Goal: Task Accomplishment & Management: Use online tool/utility

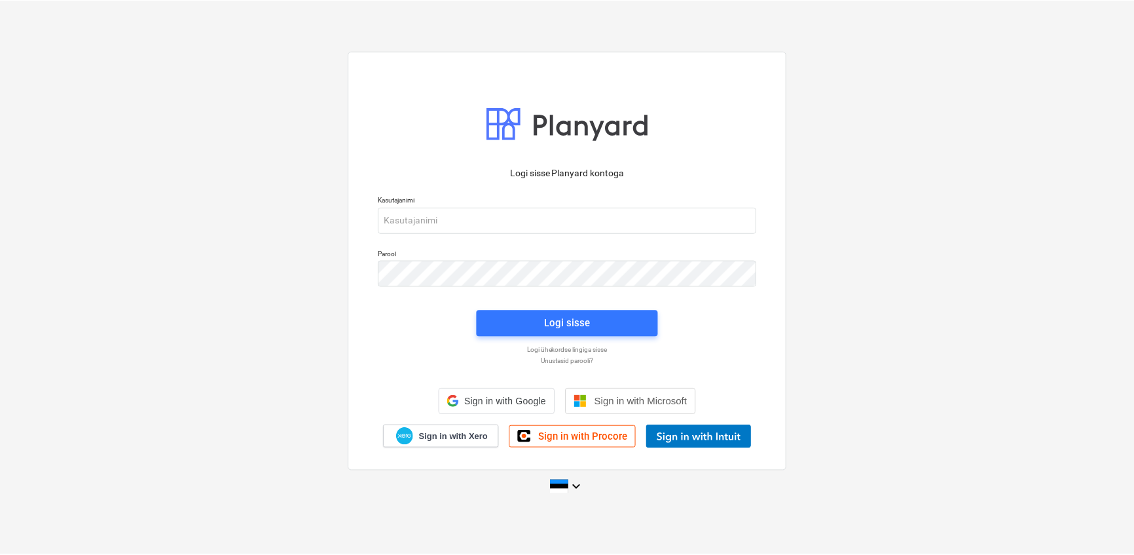
scroll to position [107, 0]
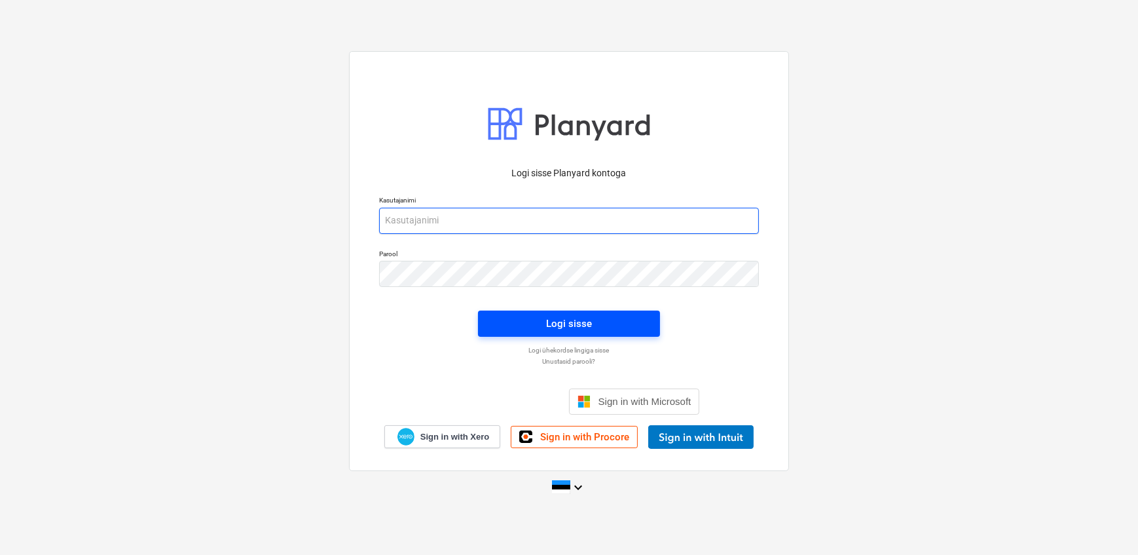
type input "[EMAIL_ADDRESS][DOMAIN_NAME]"
click at [516, 320] on span "Logi sisse" at bounding box center [569, 323] width 151 height 17
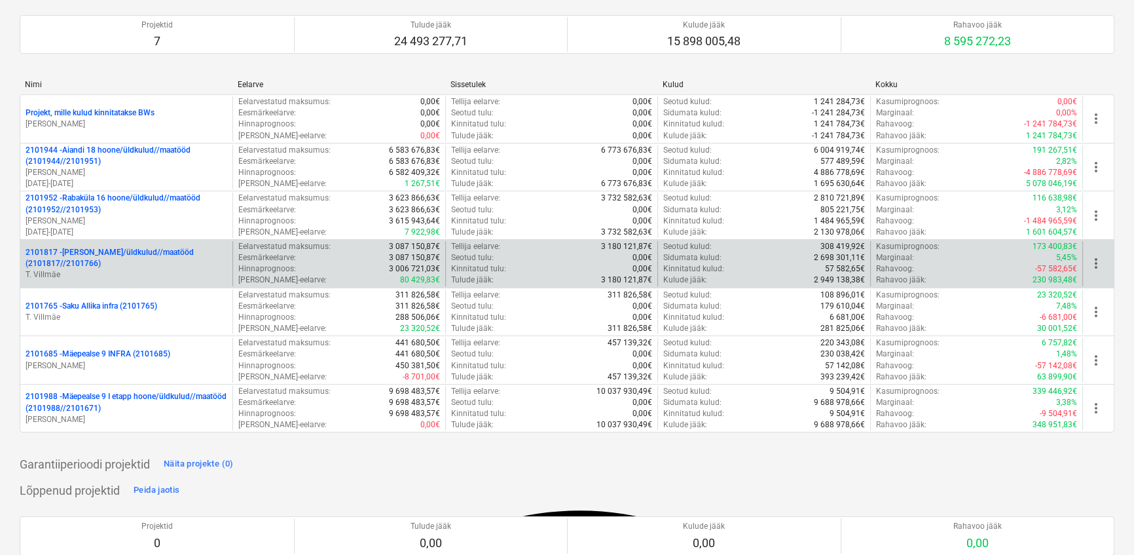
scroll to position [119, 0]
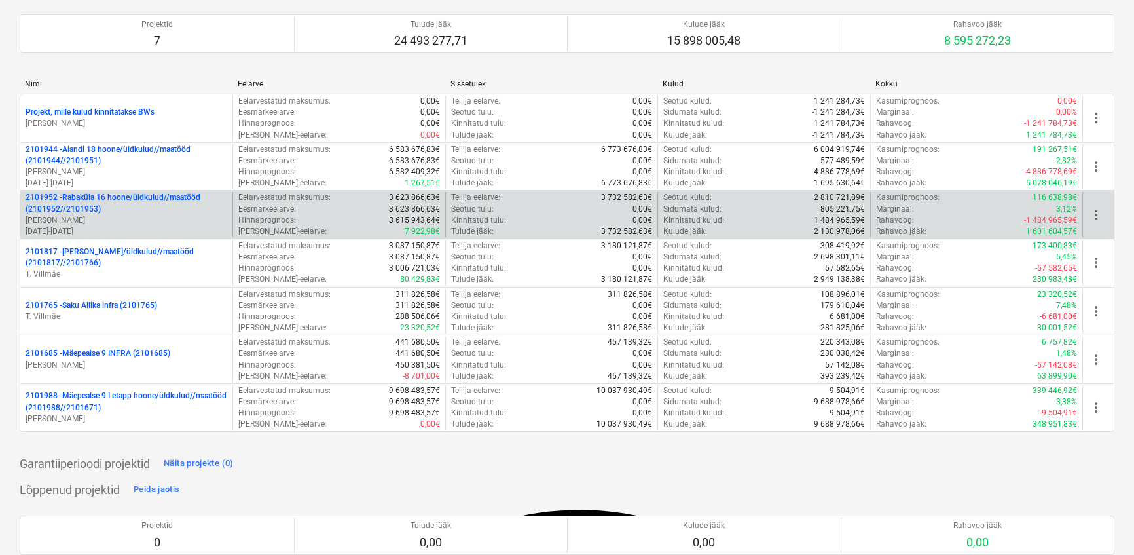
click at [72, 195] on p "2101952 - [GEOGRAPHIC_DATA] 16 hoone/üldkulud//maatööd (2101952//2101953)" at bounding box center [127, 203] width 202 height 22
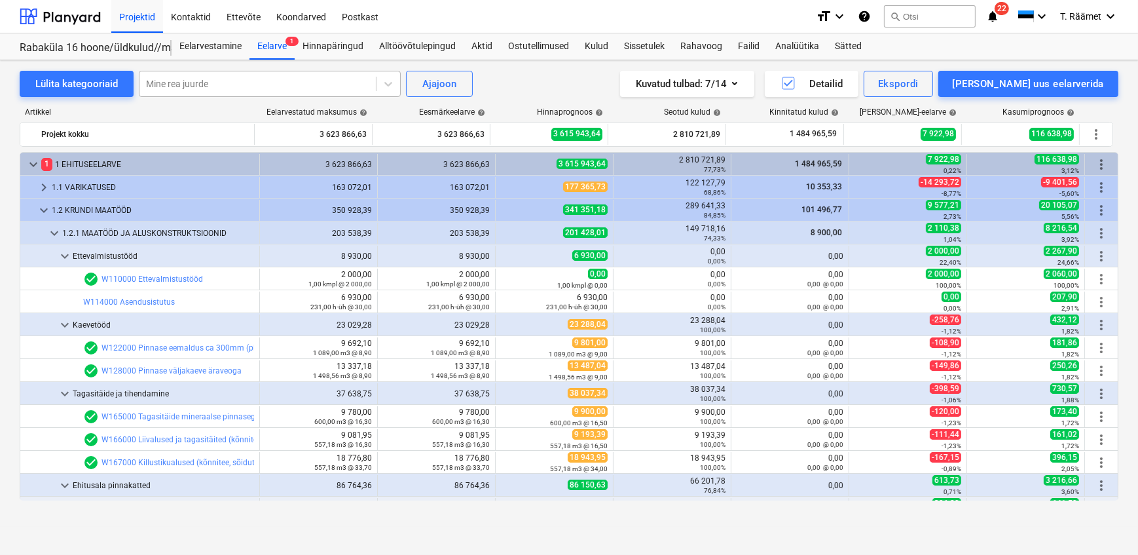
click at [281, 88] on div at bounding box center [257, 83] width 223 height 13
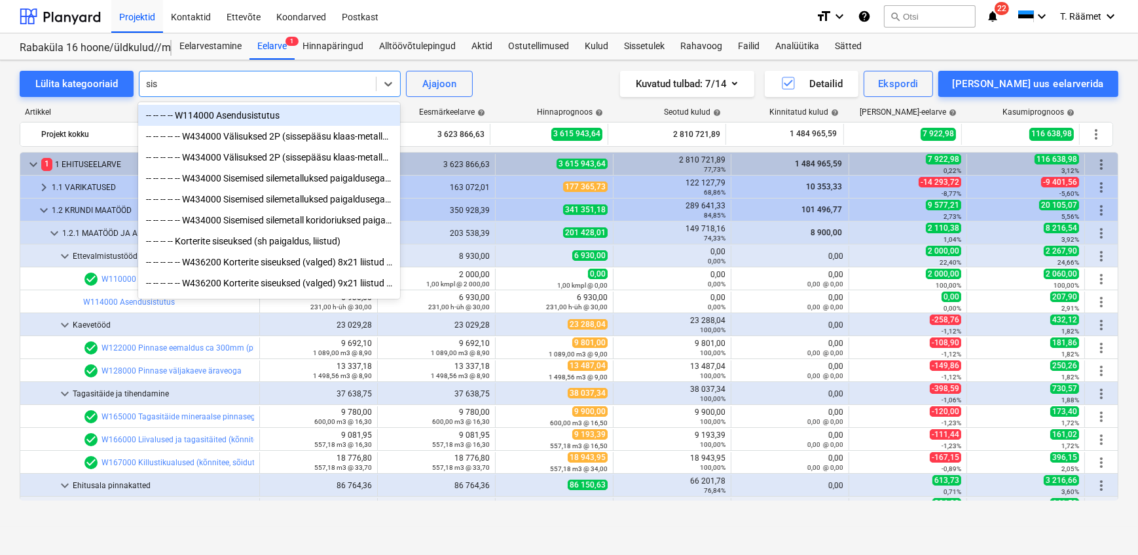
type input "sise"
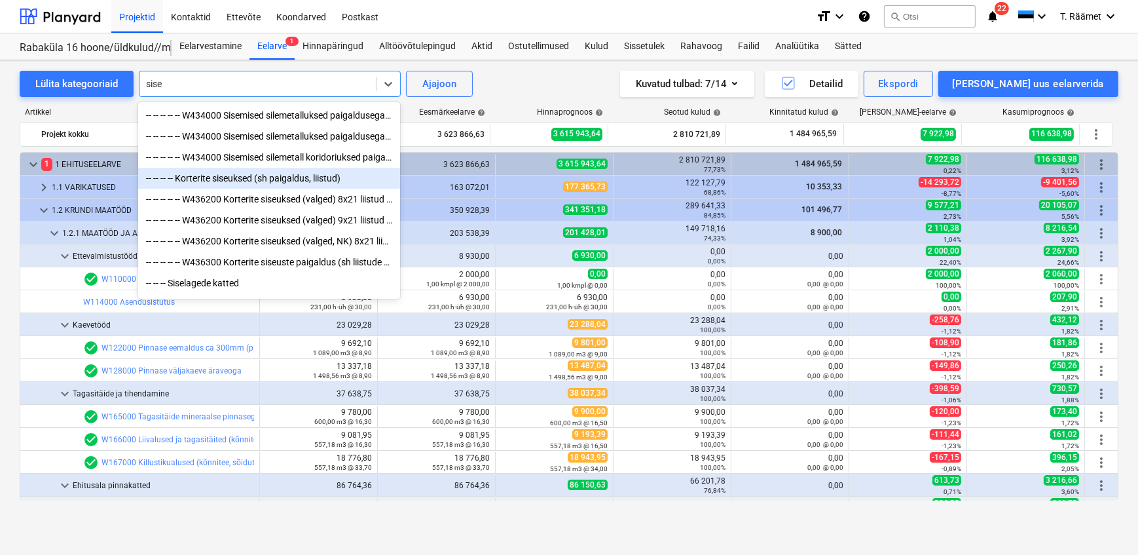
click at [247, 185] on div "-- -- -- -- Korterite siseuksed (sh paigaldus, liistud)" at bounding box center [269, 178] width 262 height 21
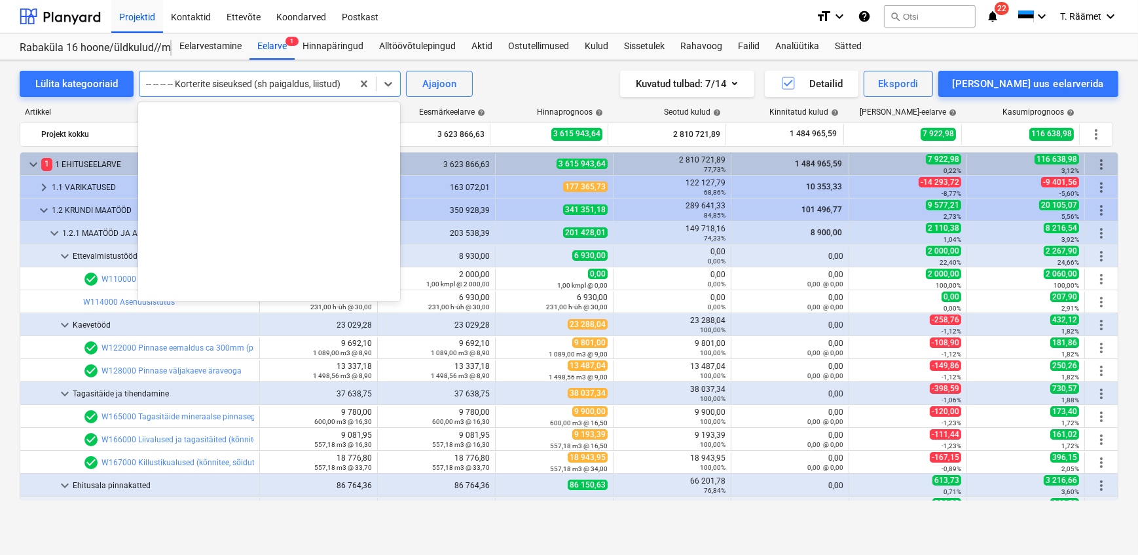
click at [279, 85] on div at bounding box center [246, 83] width 200 height 13
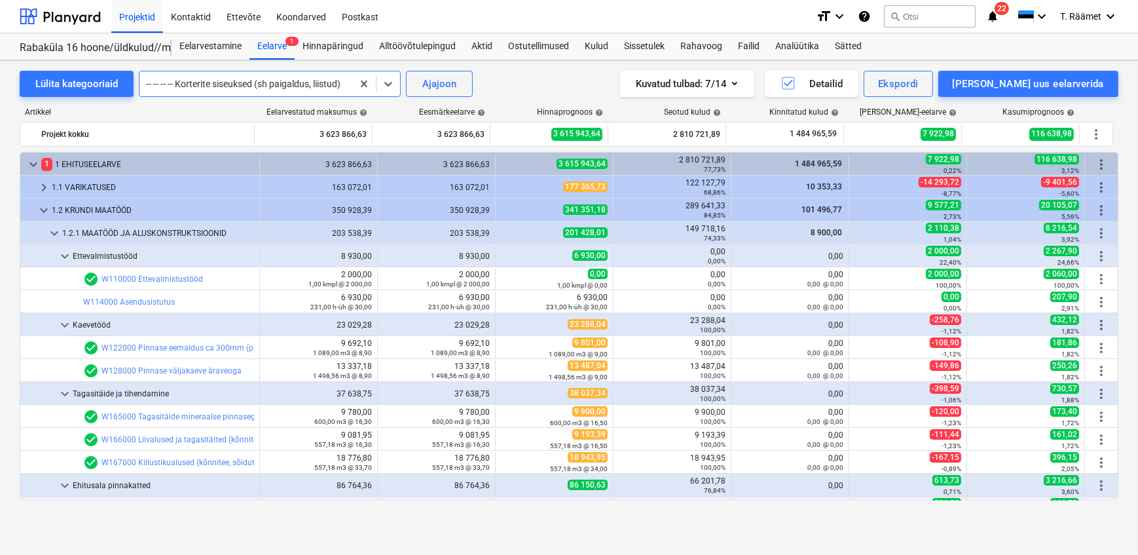
click at [279, 85] on div at bounding box center [246, 83] width 200 height 13
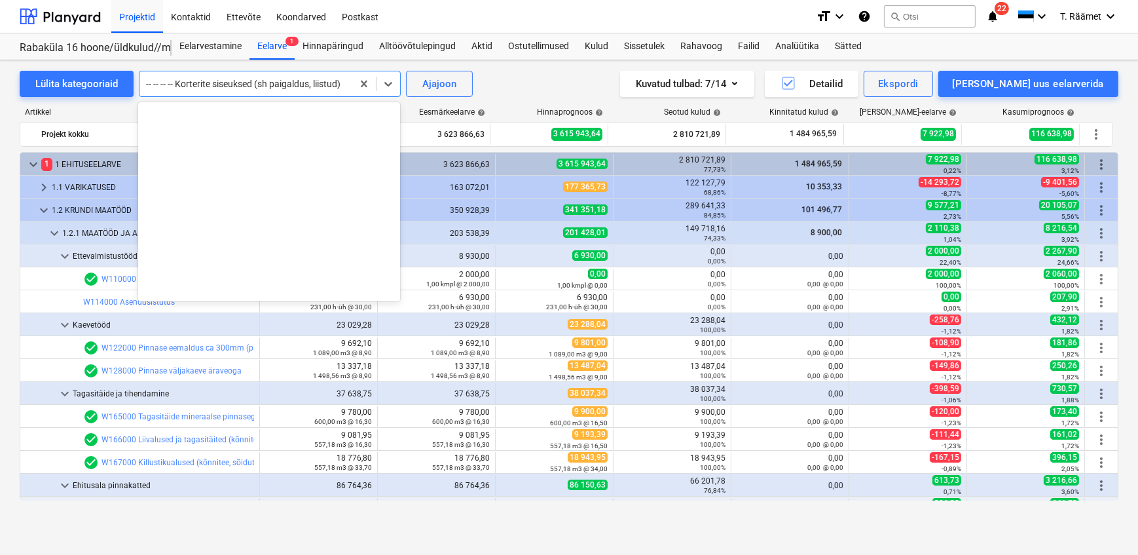
click at [279, 85] on div at bounding box center [246, 83] width 200 height 13
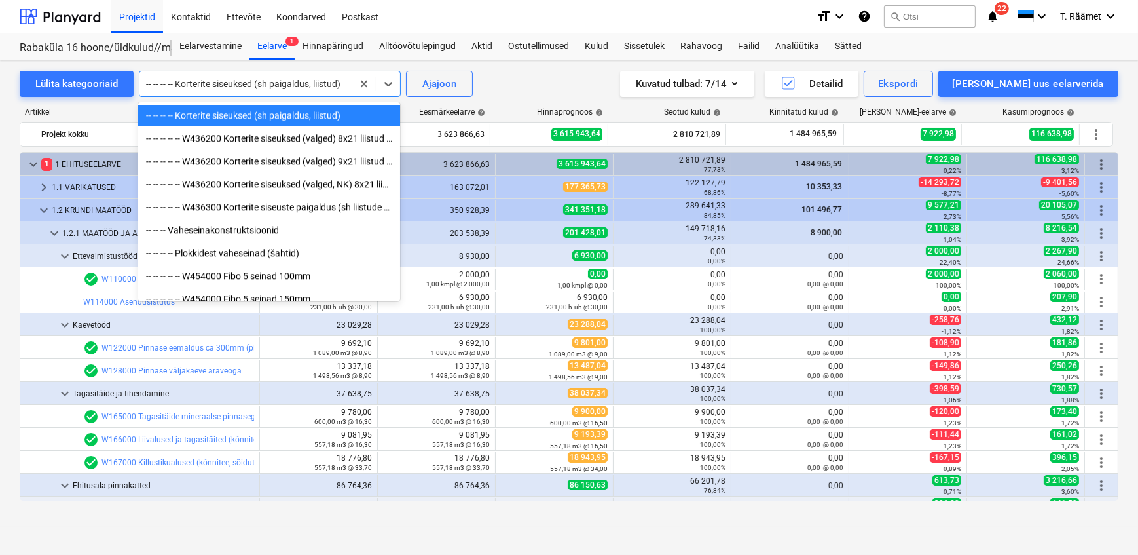
click at [259, 115] on div "-- -- -- -- Korterite siseuksed (sh paigaldus, liistud)" at bounding box center [269, 115] width 262 height 21
type textarea "Eelarvestatud"
click at [259, 115] on div "Eelarvestatud maksumus help" at bounding box center [314, 111] width 118 height 9
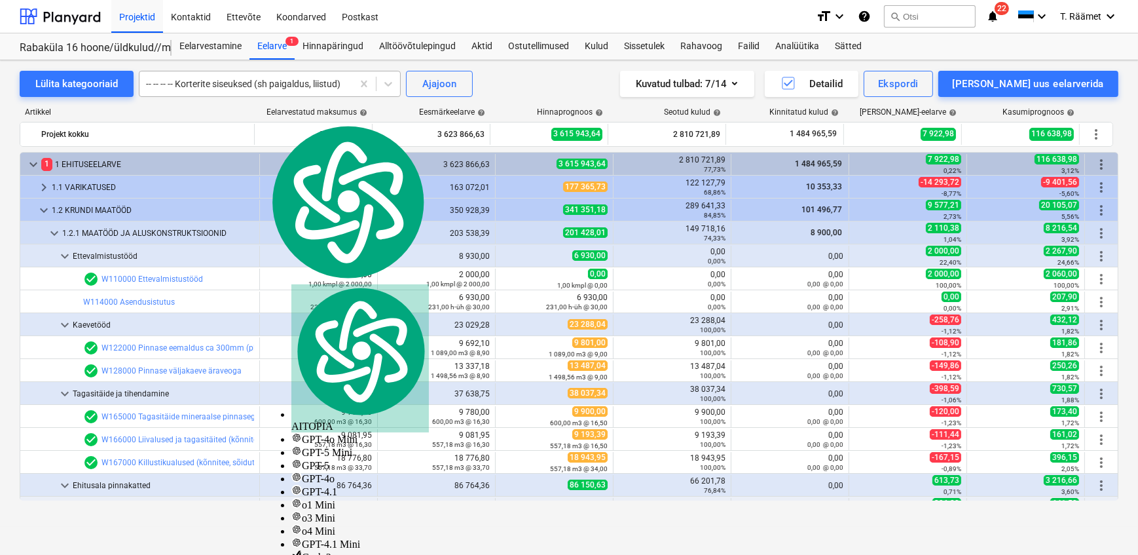
drag, startPoint x: 259, startPoint y: 115, endPoint x: 202, endPoint y: 89, distance: 62.7
click at [202, 89] on div at bounding box center [246, 83] width 200 height 13
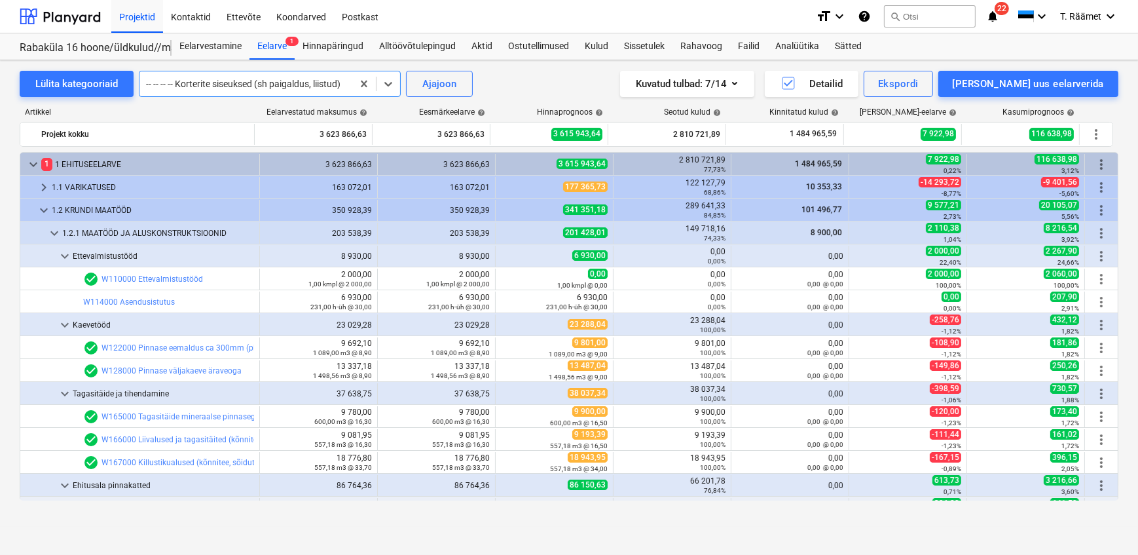
click at [169, 79] on div at bounding box center [246, 83] width 200 height 13
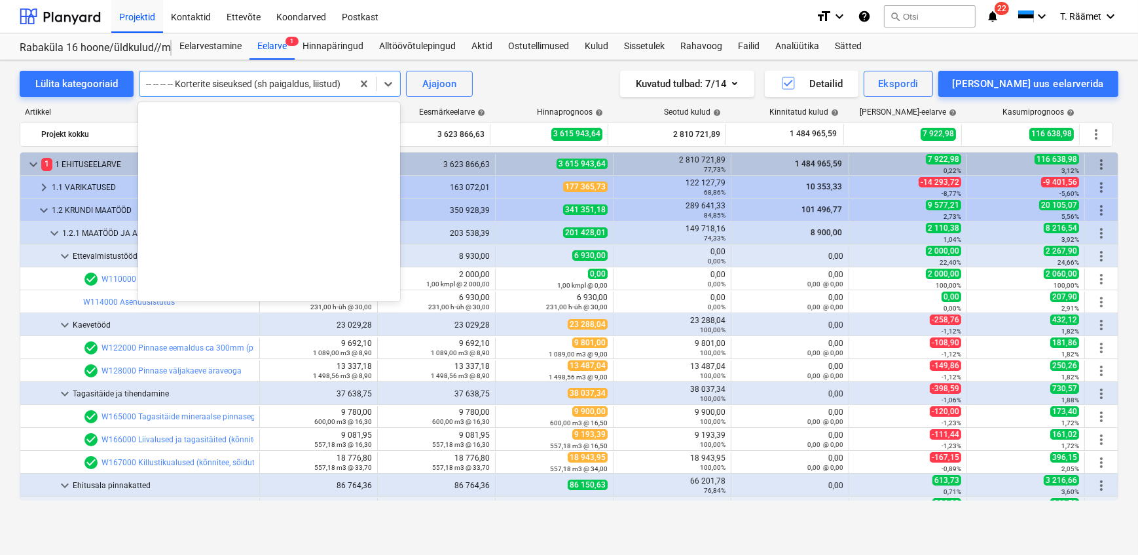
click at [169, 79] on div at bounding box center [246, 83] width 200 height 13
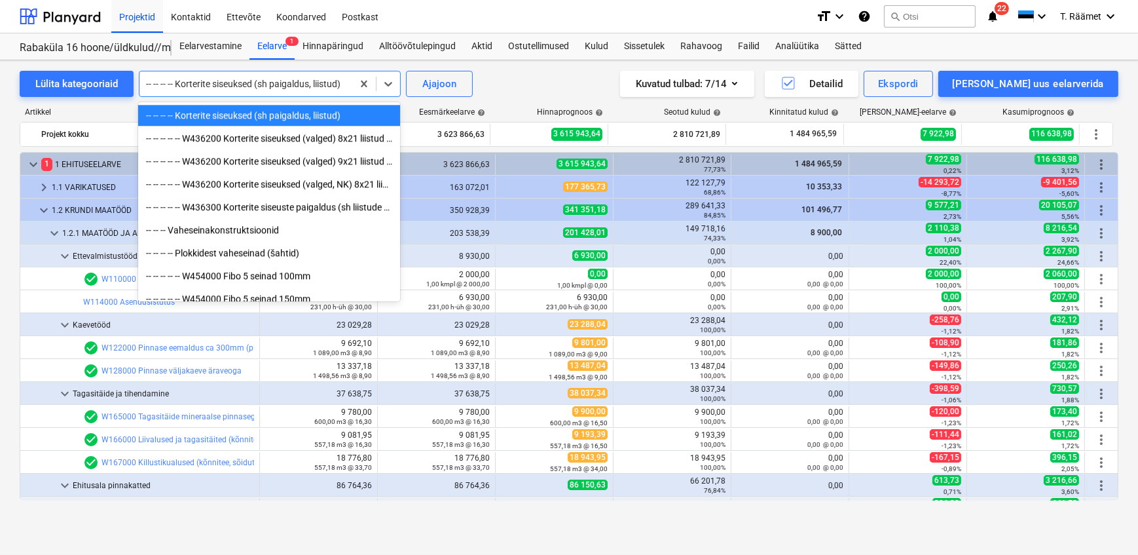
drag, startPoint x: 178, startPoint y: 79, endPoint x: 151, endPoint y: 79, distance: 27.5
click at [151, 79] on div at bounding box center [246, 83] width 200 height 13
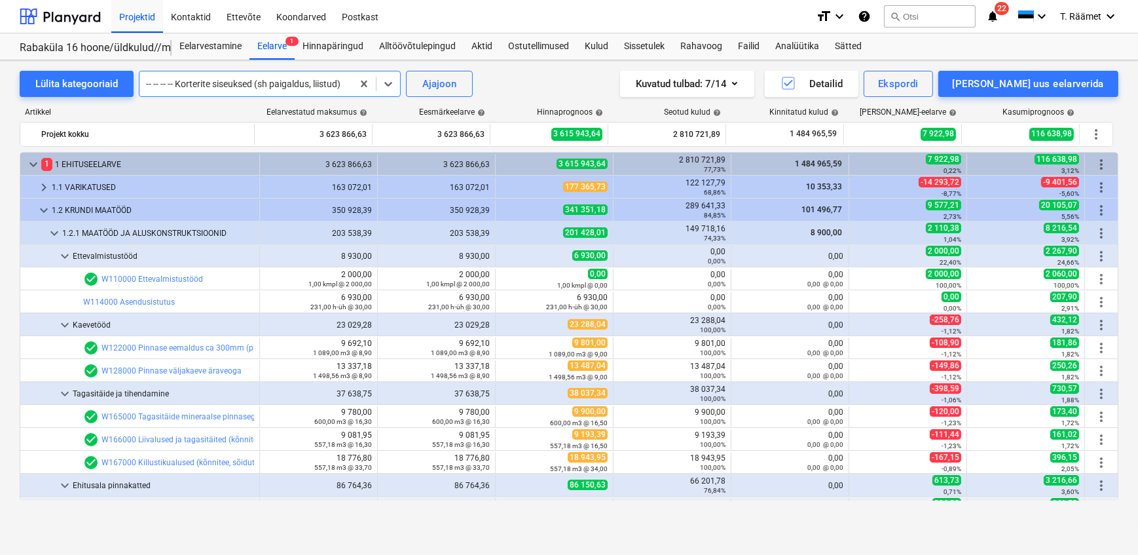
click at [318, 81] on div at bounding box center [246, 83] width 200 height 13
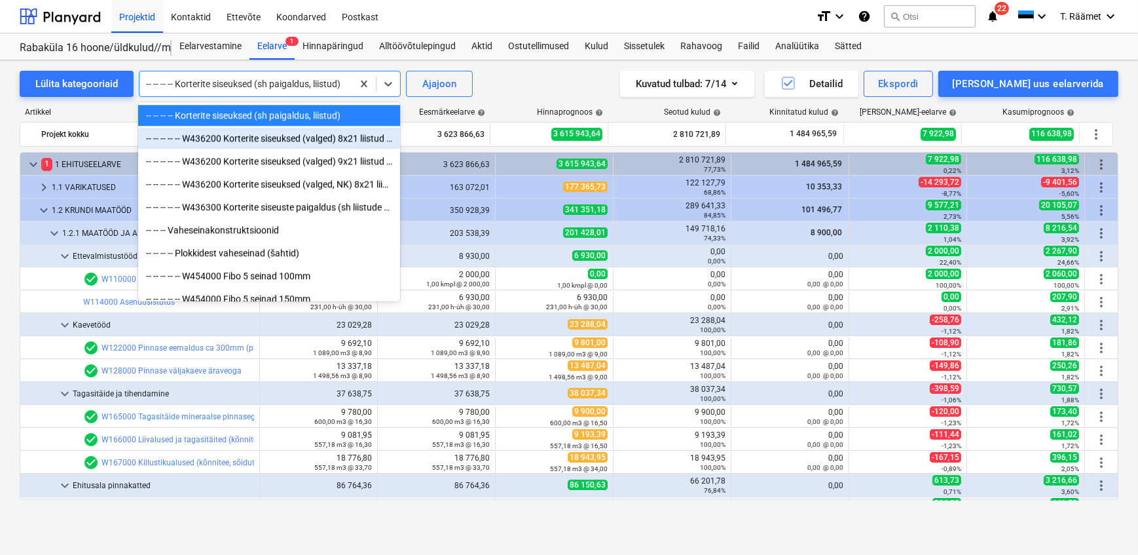
click at [294, 137] on div "-- -- -- -- -- W436200 Korterite siseuksed (valged) 8x21 liistud mõlemal pool -…" at bounding box center [269, 138] width 262 height 21
click at [294, 137] on div "3 623 866,63" at bounding box center [313, 134] width 107 height 21
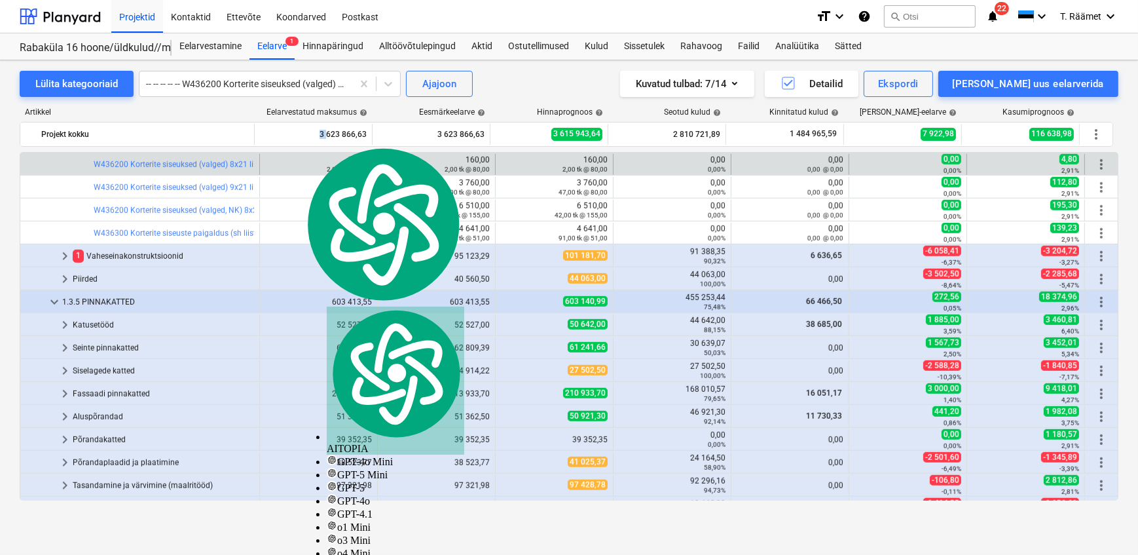
scroll to position [1141, 0]
